Goal: Task Accomplishment & Management: Manage account settings

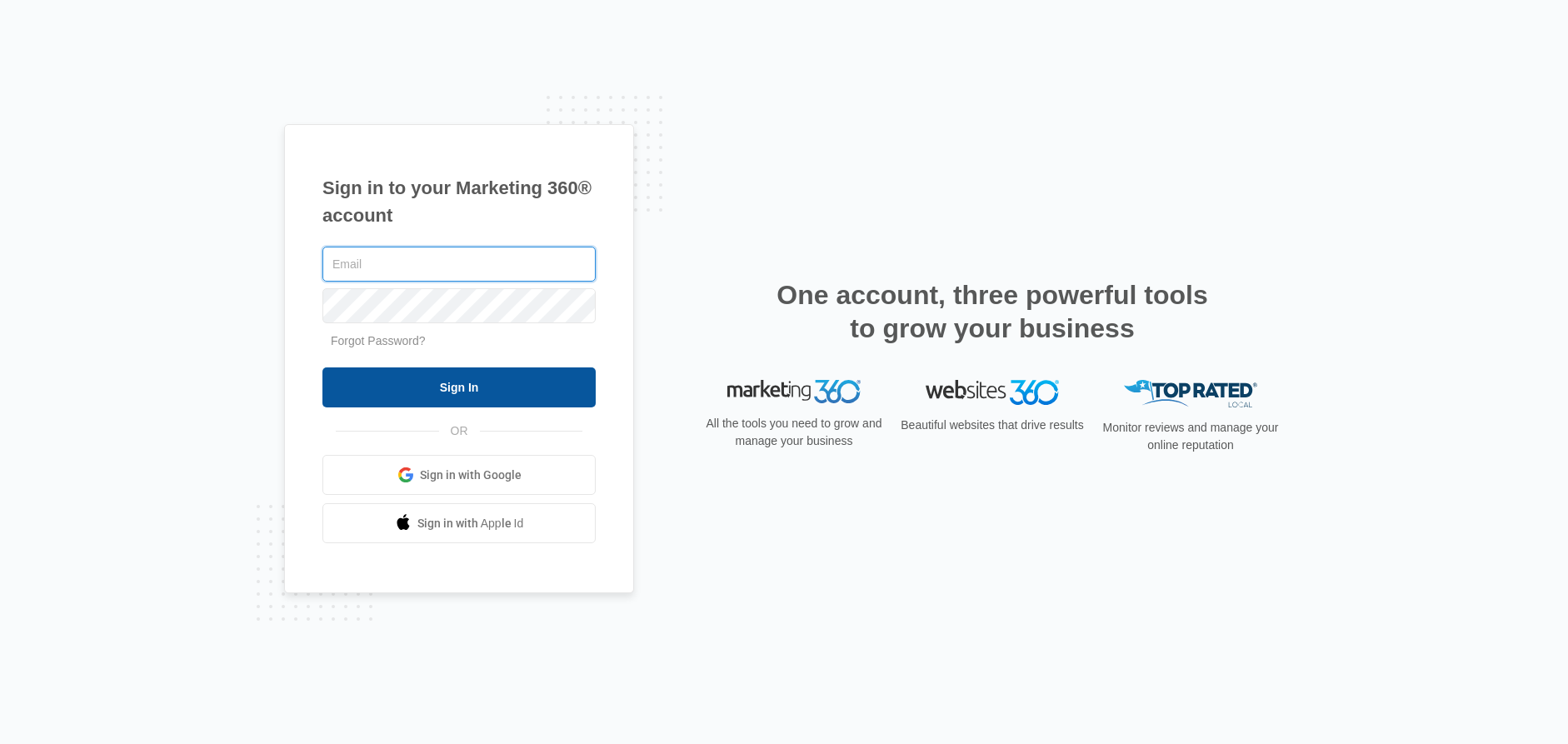
type input "[PERSON_NAME][EMAIL_ADDRESS][PERSON_NAME][DOMAIN_NAME]"
click at [462, 385] on input "Sign In" at bounding box center [459, 387] width 274 height 40
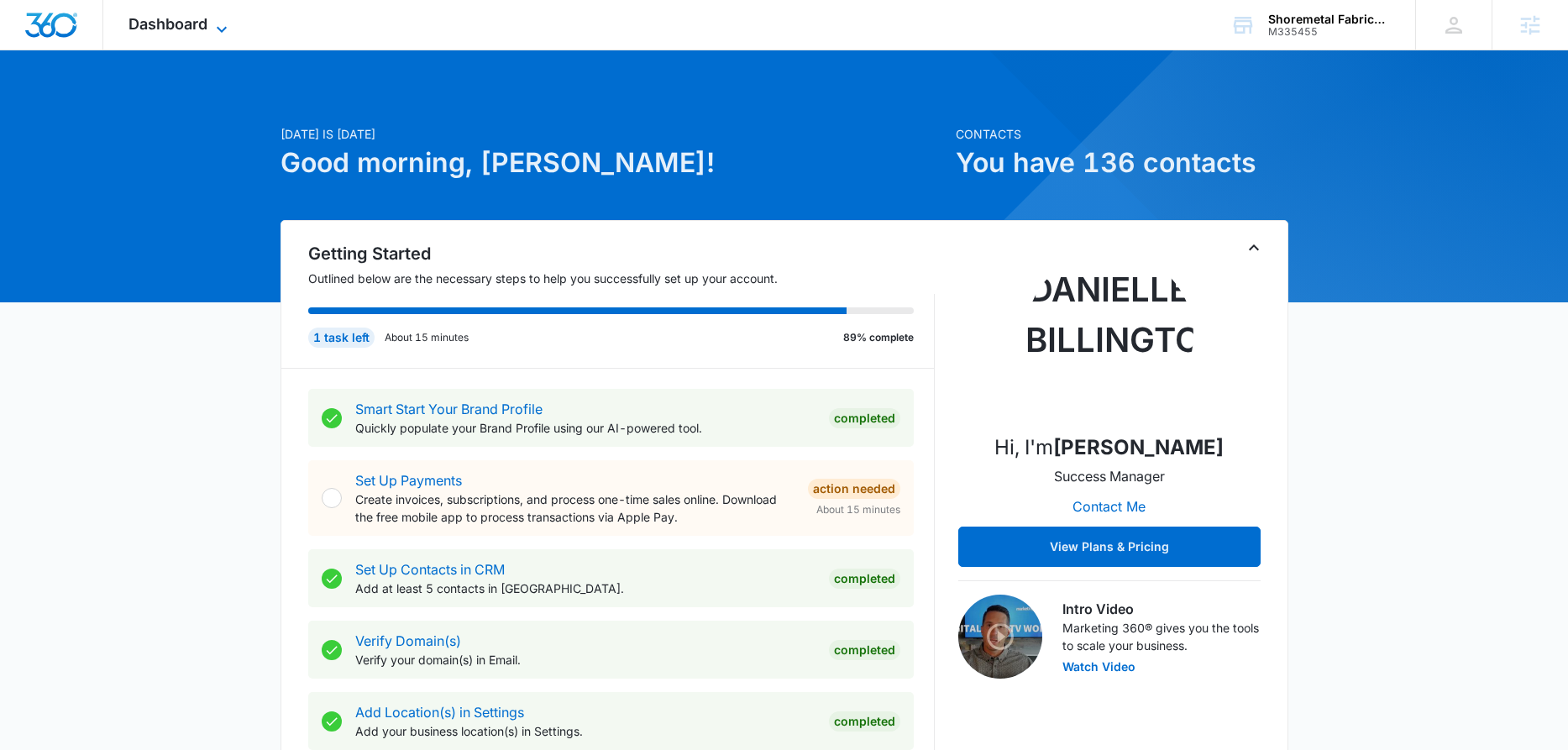
click at [227, 25] on icon at bounding box center [222, 30] width 20 height 20
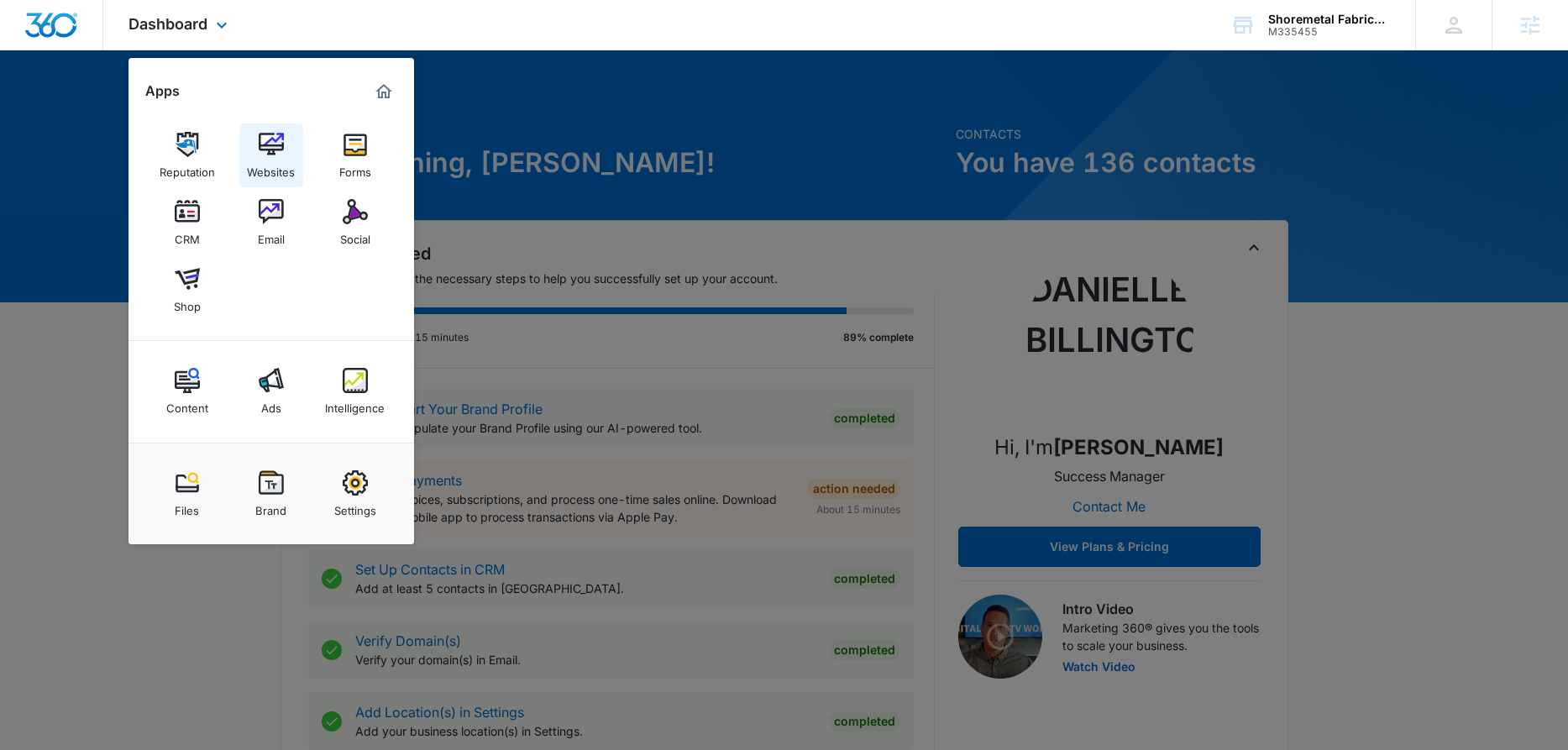
click at [277, 160] on div "Websites" at bounding box center [271, 168] width 48 height 22
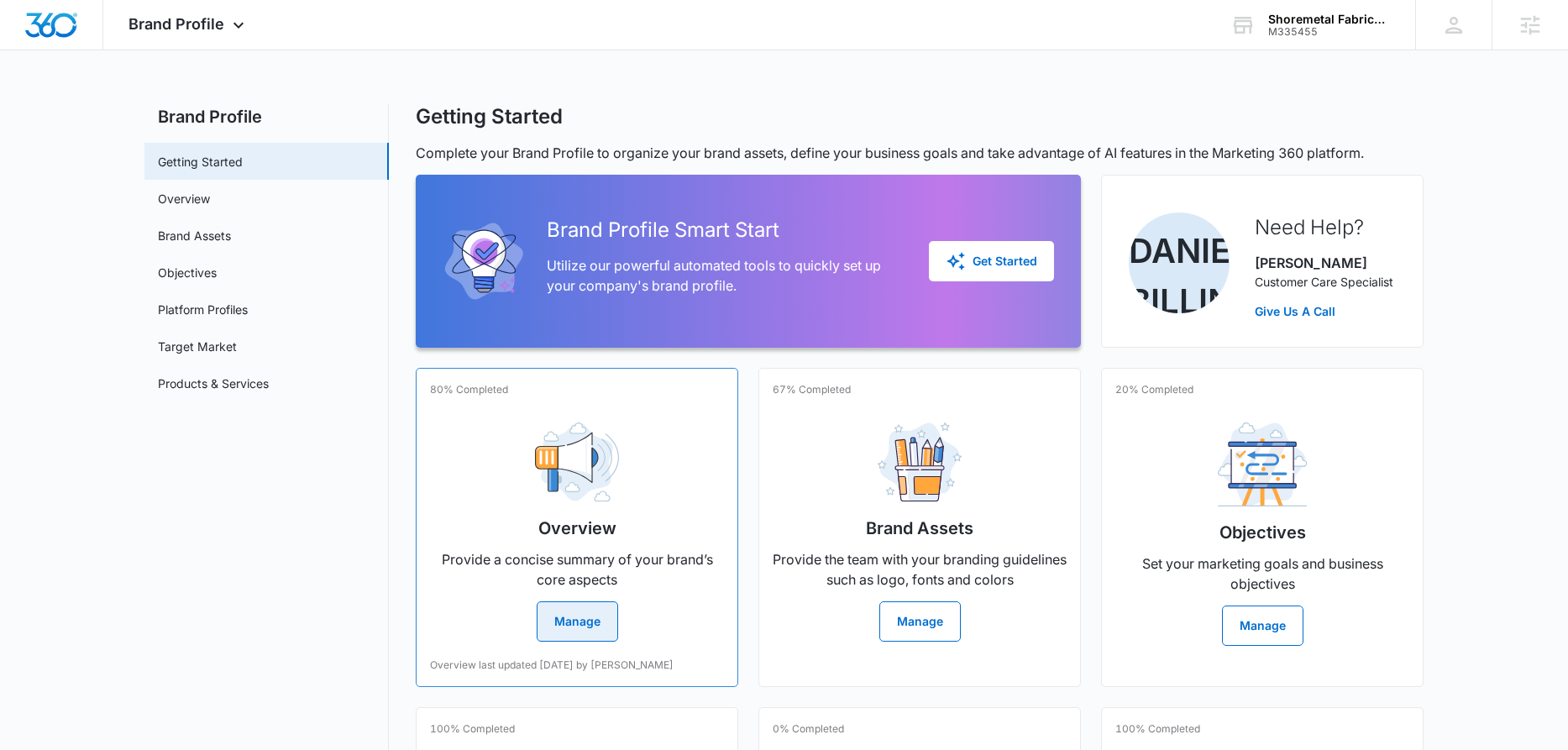
click at [598, 626] on button "Manage" at bounding box center [577, 621] width 82 height 40
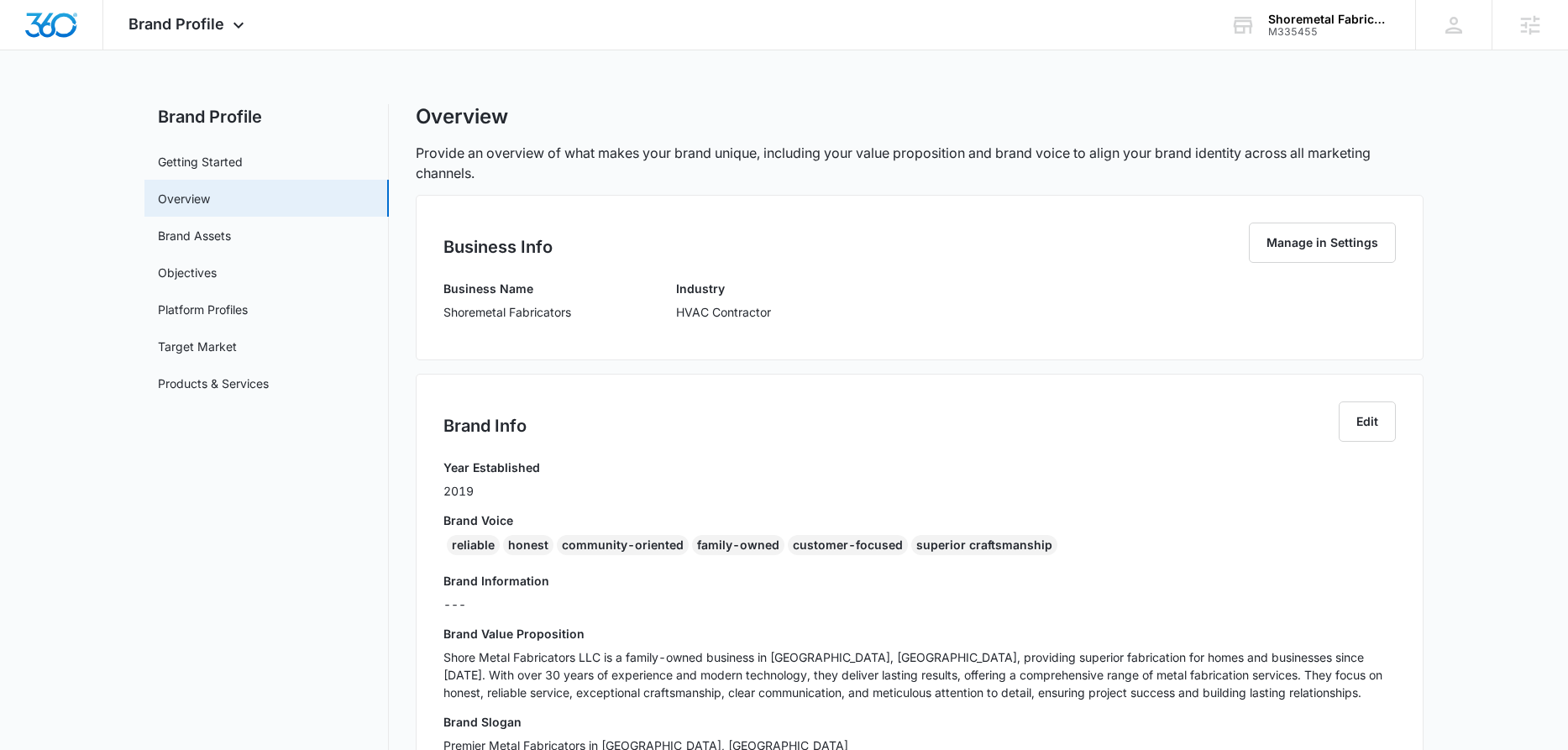
click at [455, 312] on p "Shoremetal Fabricators" at bounding box center [507, 312] width 127 height 18
copy p "Shoremetal Fabricators"
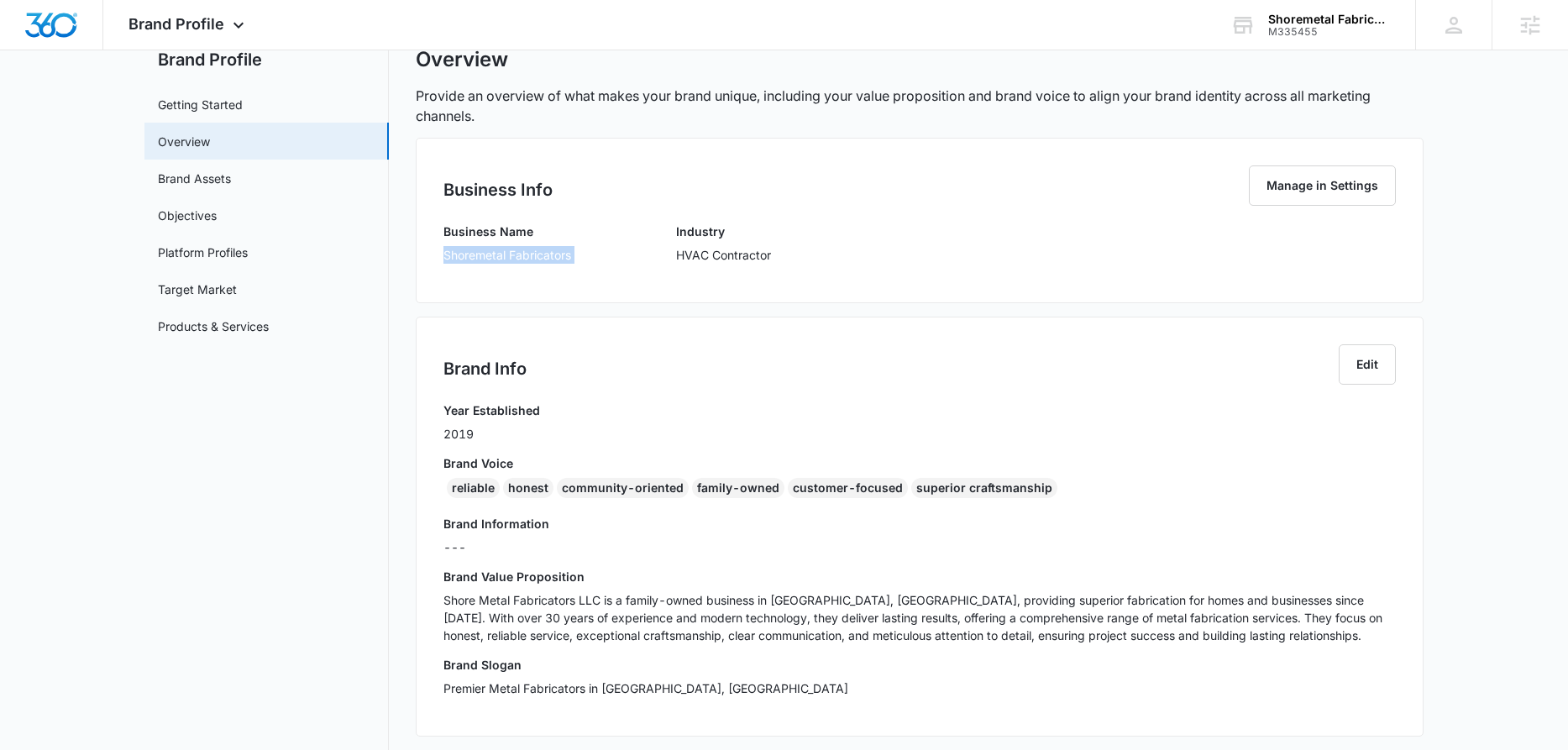
scroll to position [110, 0]
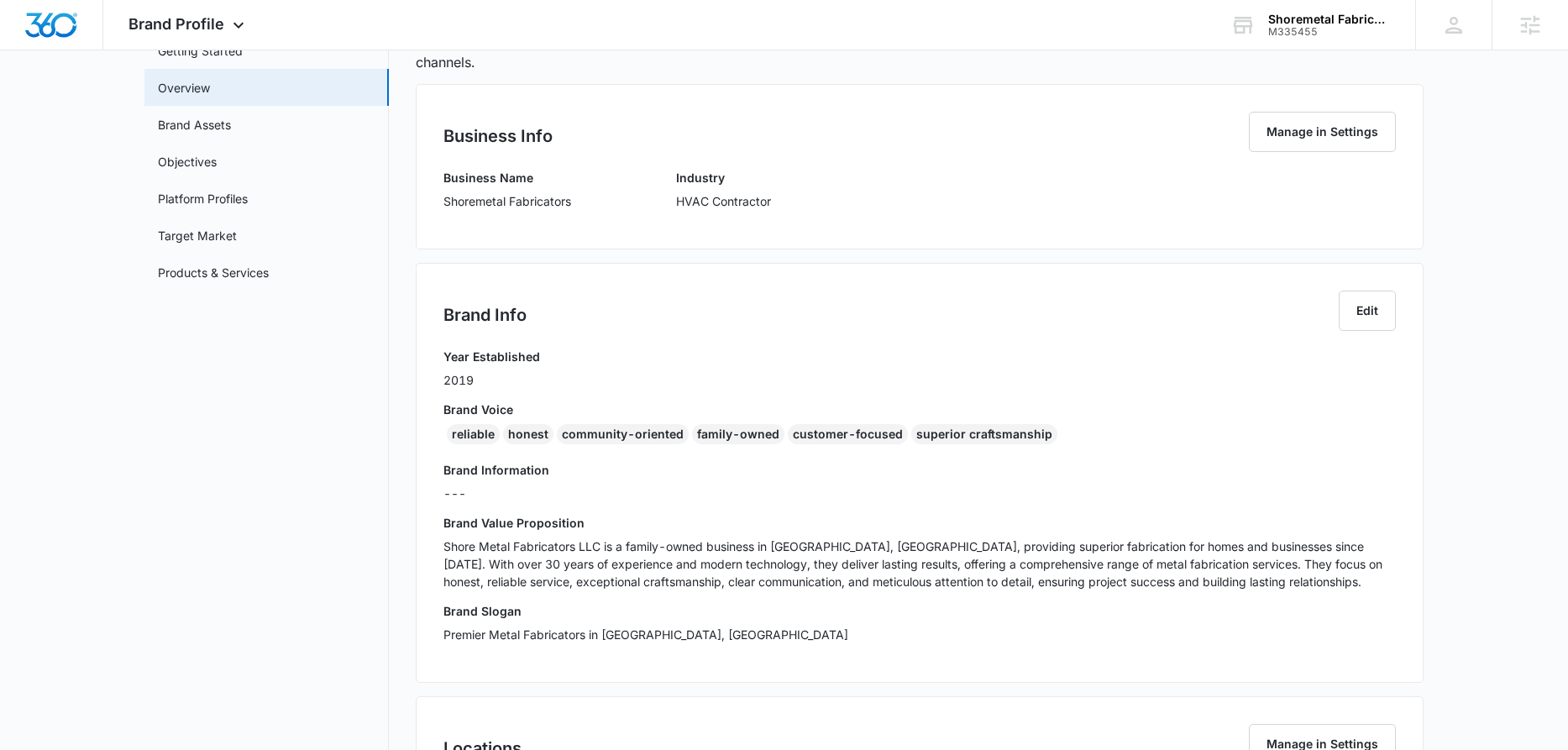
click at [603, 637] on p "Premier Metal Fabricators in Clayton, DE" at bounding box center [920, 634] width 952 height 18
drag, startPoint x: 603, startPoint y: 637, endPoint x: 706, endPoint y: 637, distance: 103.0
click at [706, 637] on p "Premier Metal Fabricators in Clayton, DE" at bounding box center [920, 634] width 952 height 18
copy p "Clayton, DE"
click at [444, 432] on div "reliable honest community-oriented family-owned customer-focused superior craft…" at bounding box center [920, 437] width 952 height 27
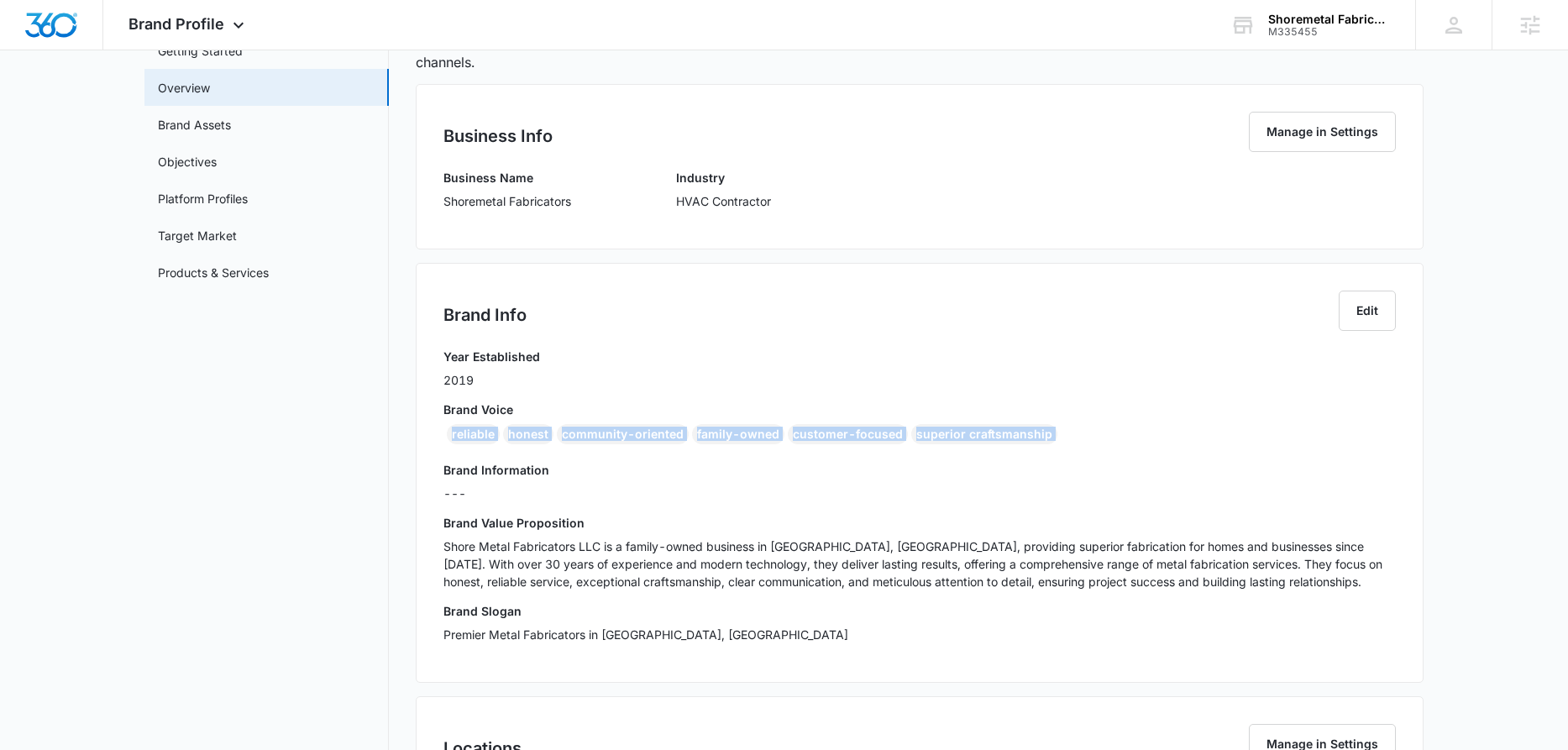
drag, startPoint x: 444, startPoint y: 432, endPoint x: 1010, endPoint y: 442, distance: 566.1
click at [1016, 443] on div "reliable honest community-oriented family-owned customer-focused superior craft…" at bounding box center [920, 437] width 952 height 27
copy div "reliable honest community-oriented family-owned customer-focused superior craft…"
click at [771, 558] on p "Shore Metal Fabricators LLC is a family-owned business in Clayton, DE, providin…" at bounding box center [920, 563] width 952 height 53
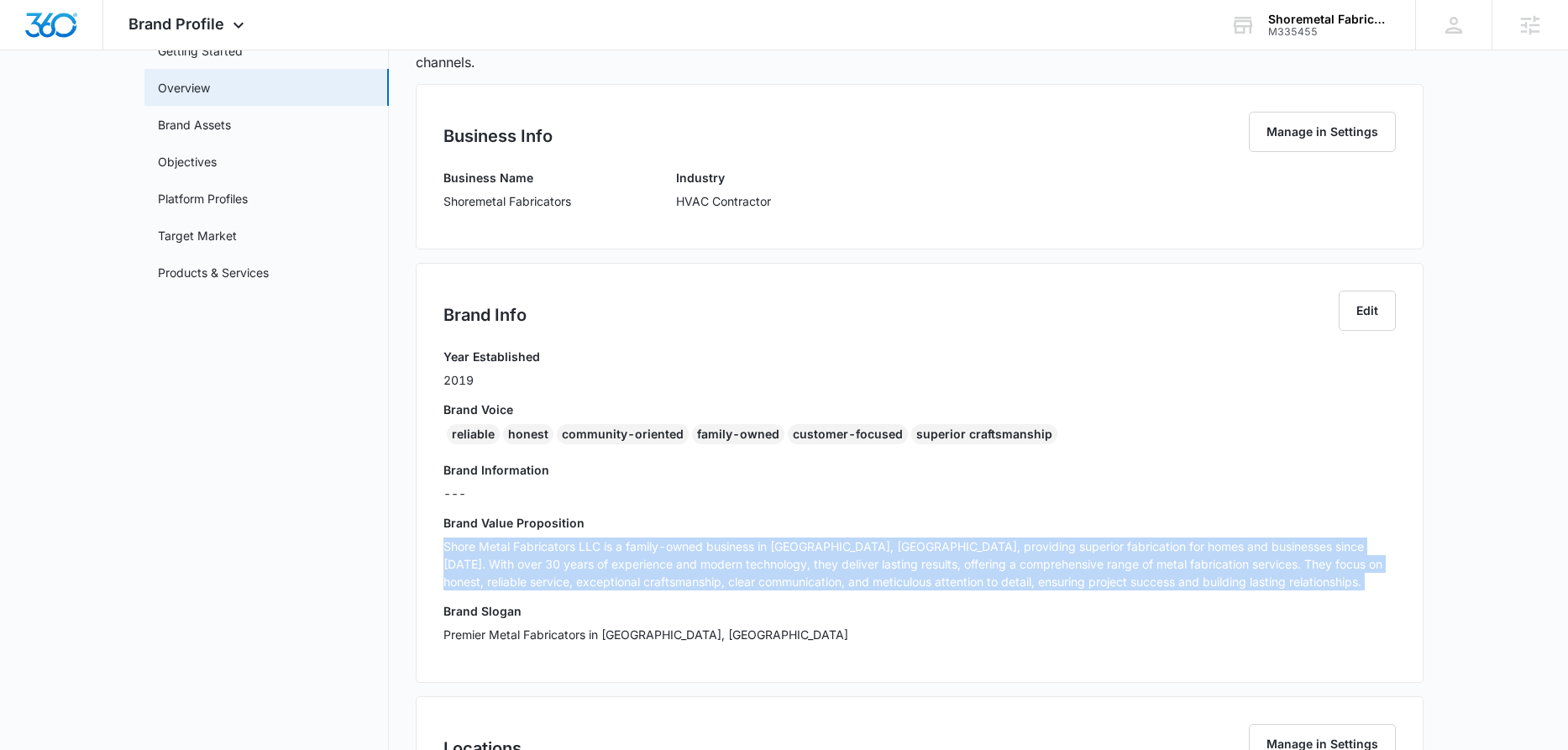
click at [771, 558] on p "Shore Metal Fabricators LLC is a family-owned business in Clayton, DE, providin…" at bounding box center [920, 563] width 952 height 53
copy p "Shore Metal Fabricators LLC is a family-owned business in Clayton, DE, providin…"
